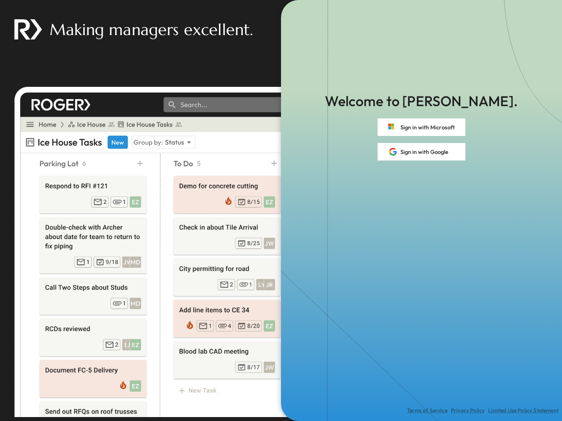
click at [281, 211] on div "Terms of Service Privacy Policy Limited Use Policy Statement" at bounding box center [421, 291] width 281 height 261
click at [421, 127] on button "Sign in with Microsoft" at bounding box center [421, 128] width 88 height 18
click at [421, 152] on button "Sign in with Google" at bounding box center [421, 152] width 88 height 18
click at [281, 211] on div "Terms of Service Privacy Policy Limited Use Policy Statement" at bounding box center [421, 291] width 281 height 261
click at [421, 127] on button "Sign in with Microsoft" at bounding box center [421, 128] width 88 height 18
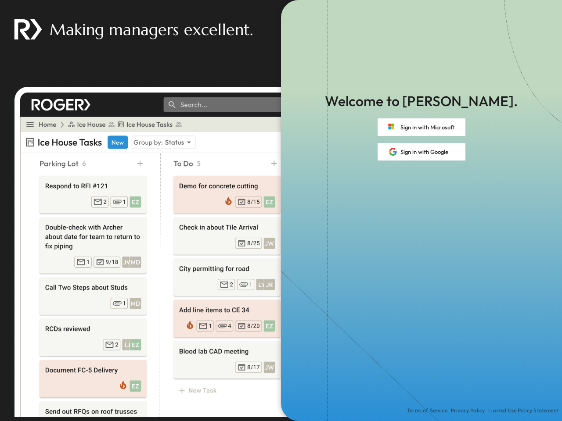
click at [421, 152] on button "Sign in with Google" at bounding box center [421, 152] width 88 height 18
click at [281, 211] on div "Terms of Service Privacy Policy Limited Use Policy Statement" at bounding box center [421, 291] width 281 height 261
click at [421, 127] on button "Sign in with Microsoft" at bounding box center [421, 128] width 88 height 18
click at [421, 152] on button "Sign in with Google" at bounding box center [421, 152] width 88 height 18
